Goal: Navigation & Orientation: Find specific page/section

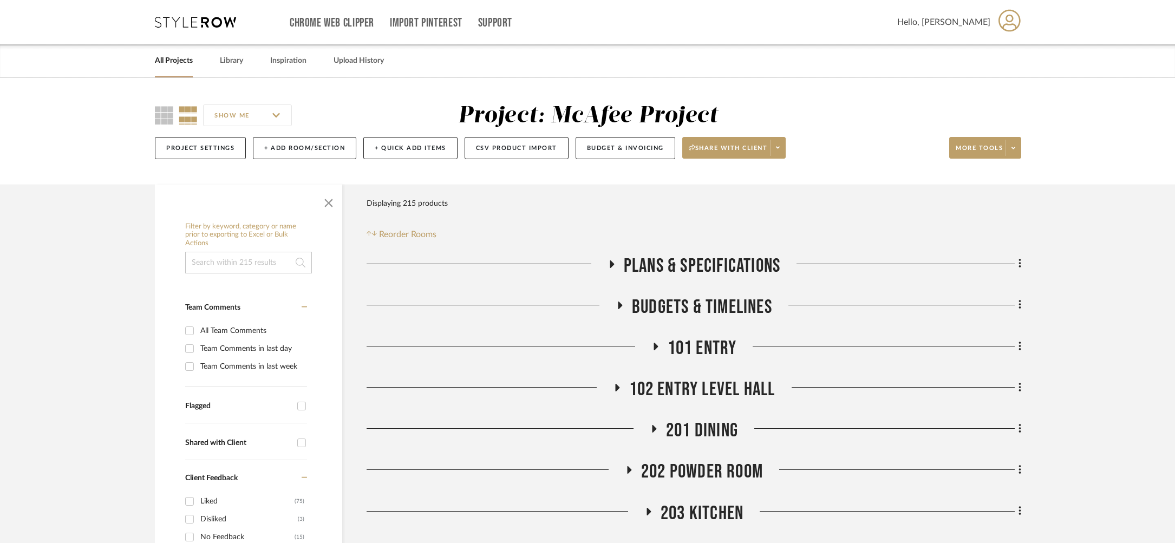
click at [172, 64] on link "All Projects" at bounding box center [174, 61] width 38 height 15
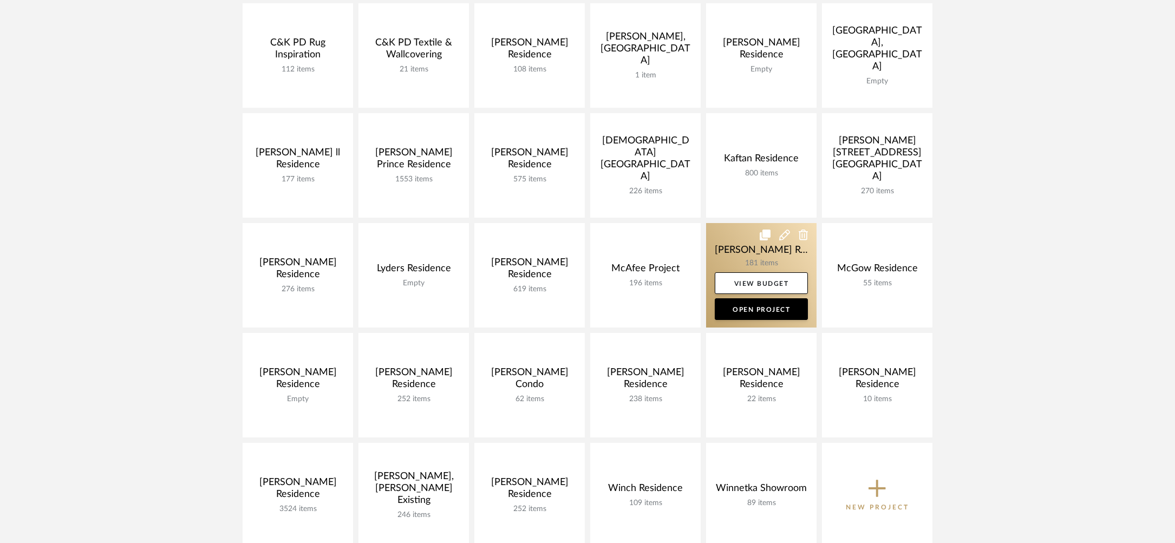
click at [736, 256] on link at bounding box center [761, 275] width 110 height 105
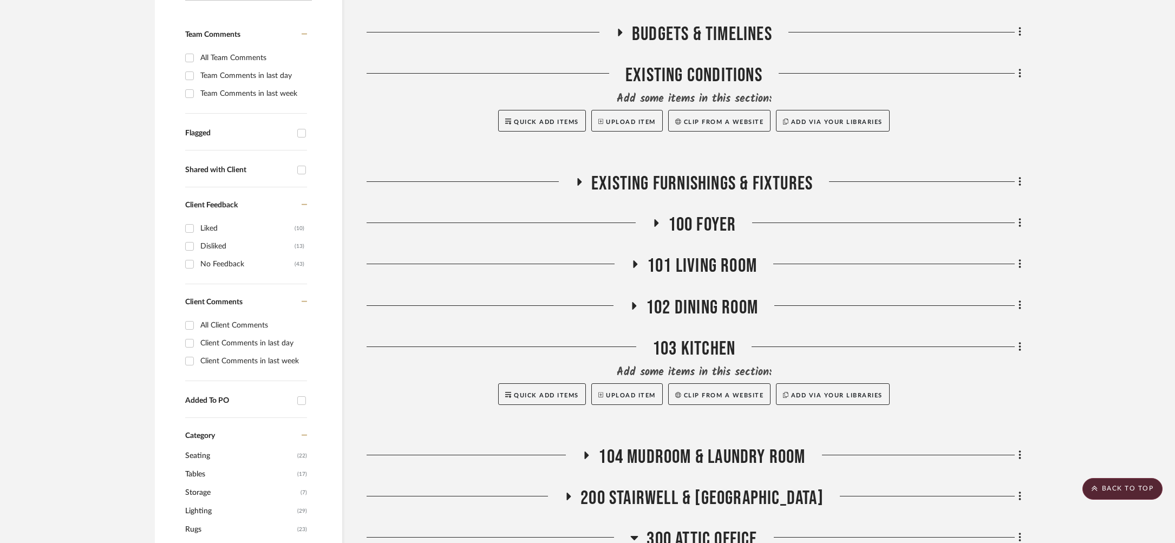
click at [688, 272] on span "101 Living Room" at bounding box center [702, 266] width 110 height 23
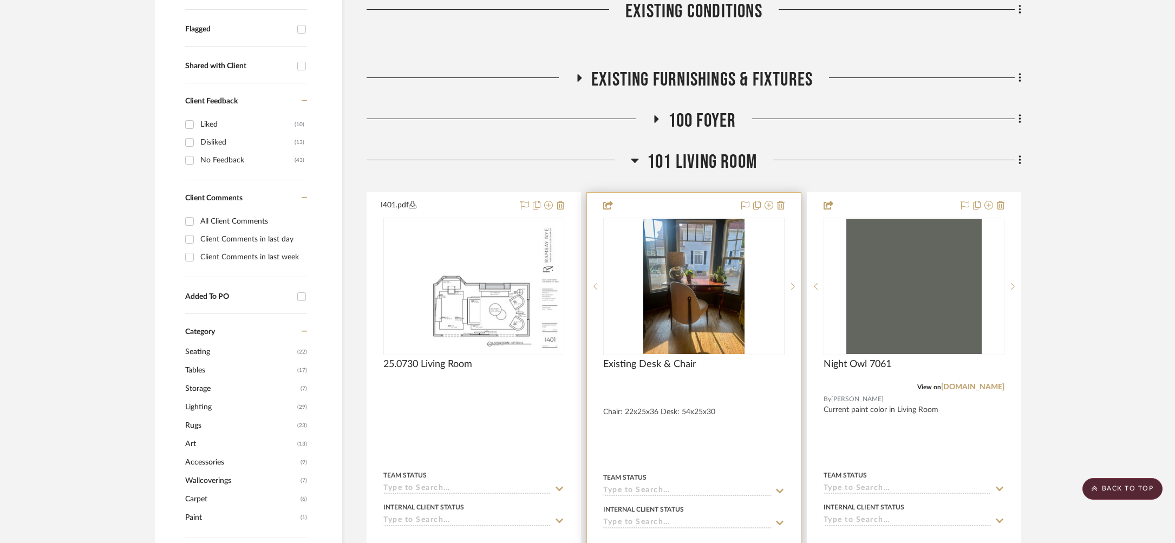
scroll to position [420, 0]
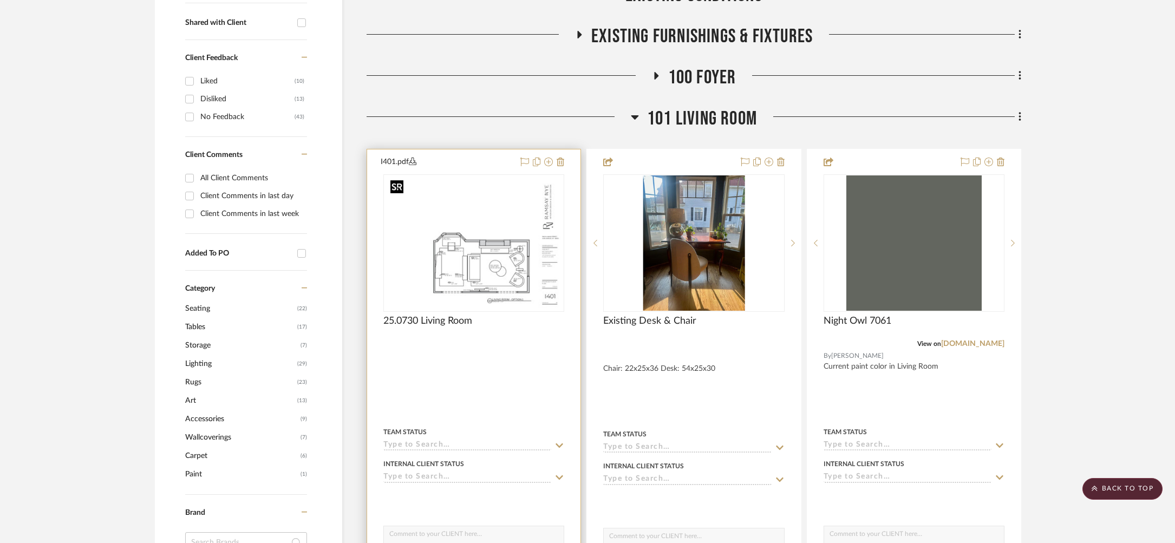
click at [515, 227] on img "0" at bounding box center [473, 242] width 175 height 135
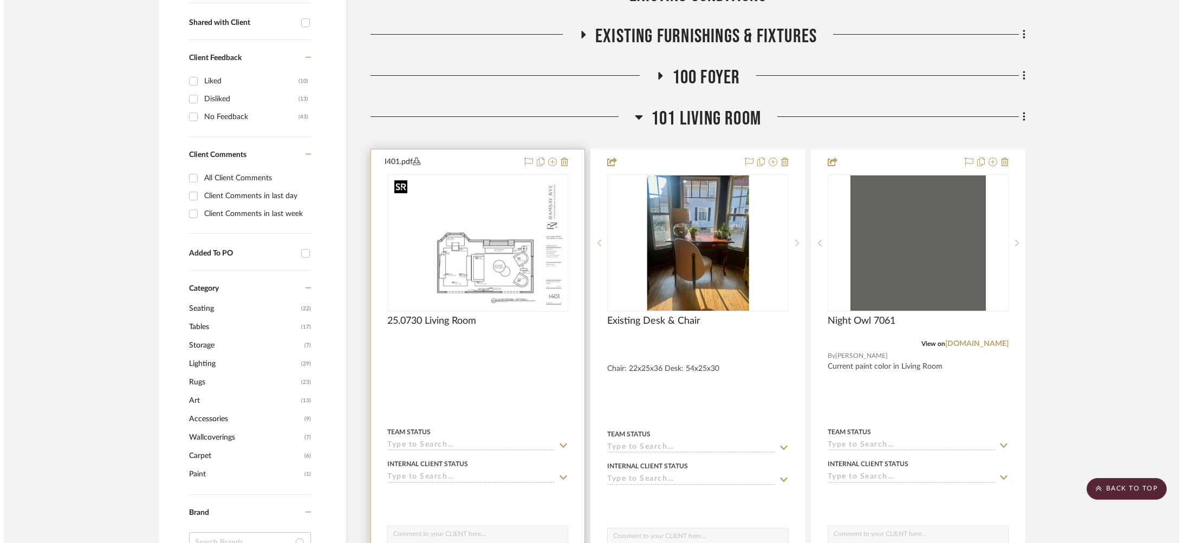
scroll to position [0, 0]
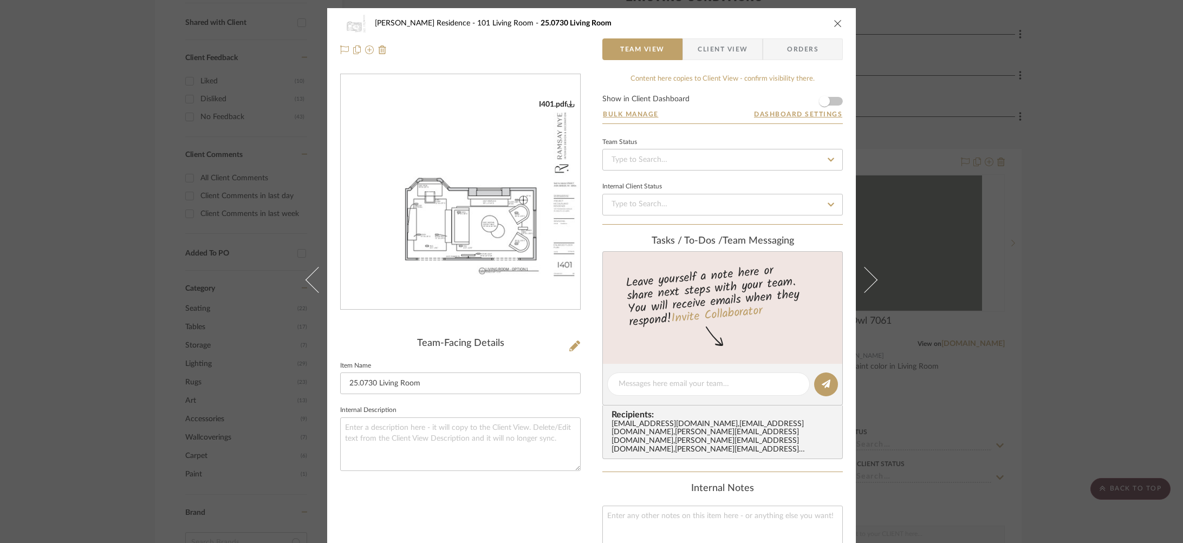
click at [451, 232] on img "0" at bounding box center [460, 192] width 239 height 185
click at [997, 253] on div "[PERSON_NAME] Residence 101 Living Room 25.0730 Living Room Team View Client Vi…" at bounding box center [591, 271] width 1183 height 543
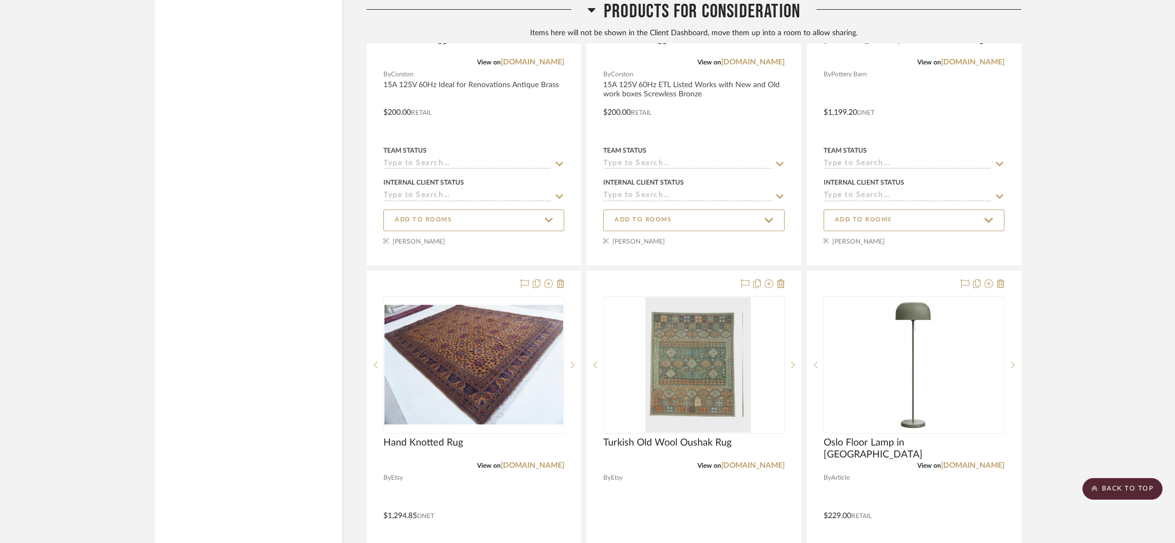
scroll to position [4250, 0]
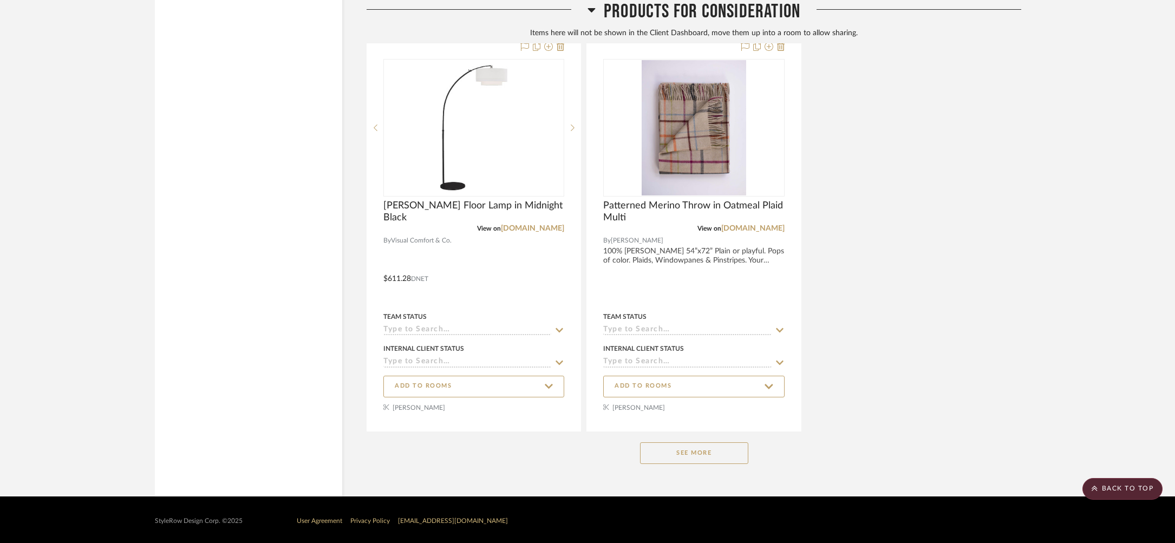
drag, startPoint x: 690, startPoint y: 447, endPoint x: 685, endPoint y: 432, distance: 15.4
click at [690, 447] on button "See More" at bounding box center [694, 454] width 108 height 22
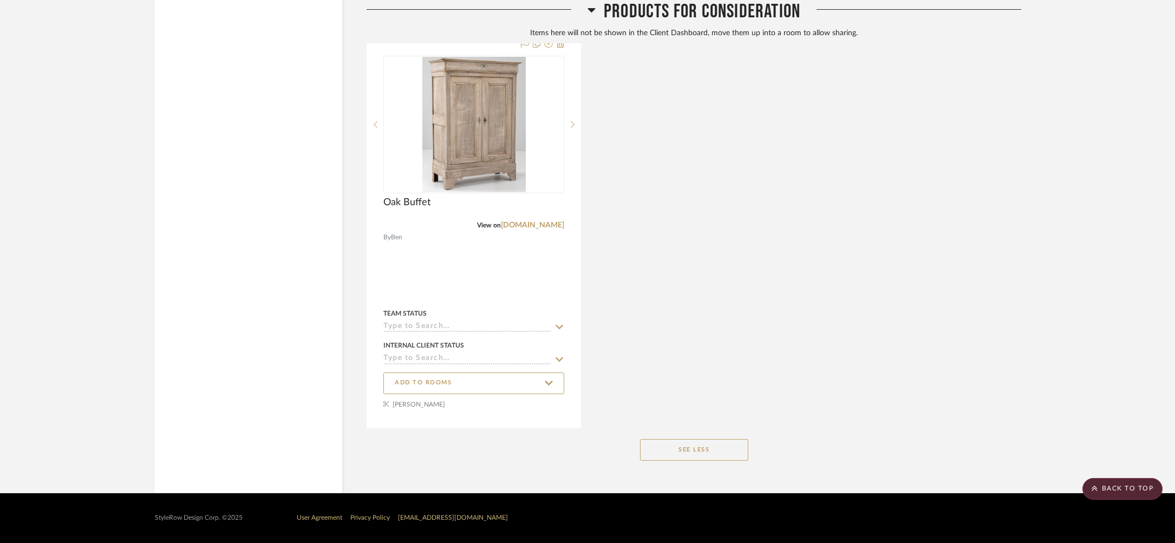
drag, startPoint x: 695, startPoint y: 447, endPoint x: 679, endPoint y: 437, distance: 19.2
click at [695, 448] on button "See Less" at bounding box center [694, 450] width 108 height 22
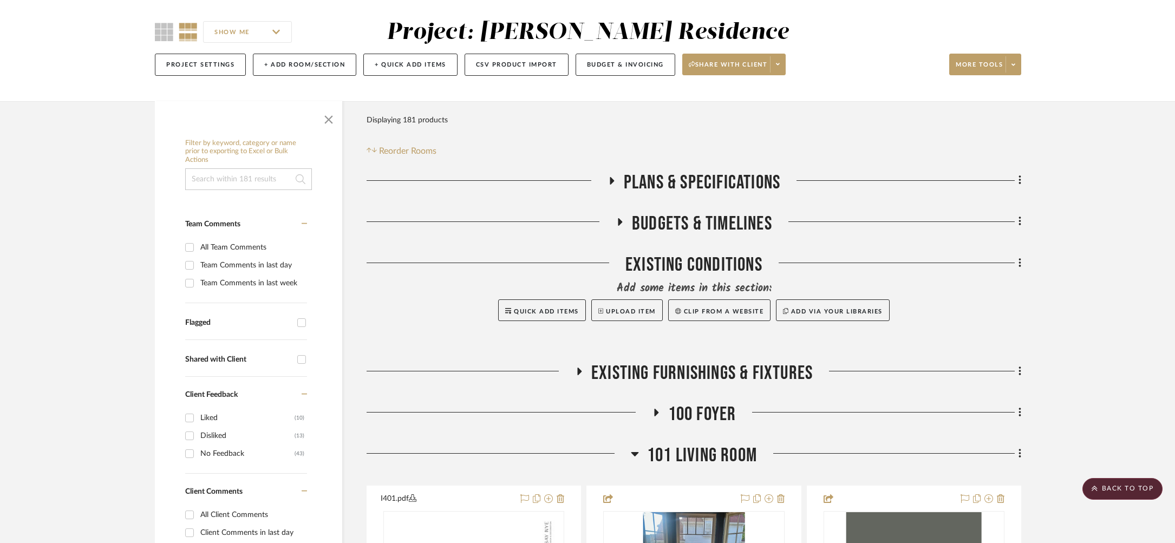
scroll to position [0, 0]
